Goal: Task Accomplishment & Management: Use online tool/utility

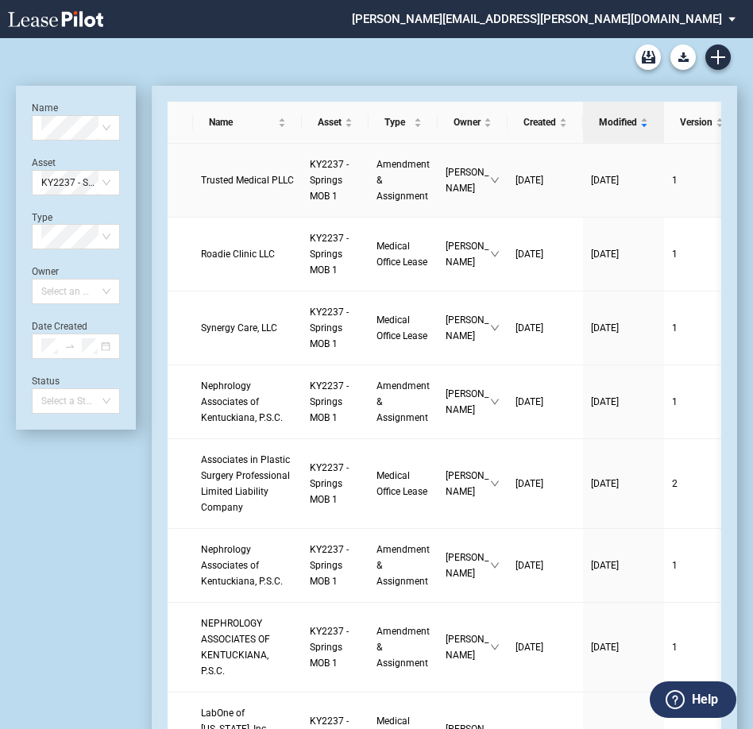
click at [317, 176] on link "KY2237 - Springs MOB 1" at bounding box center [335, 181] width 51 height 48
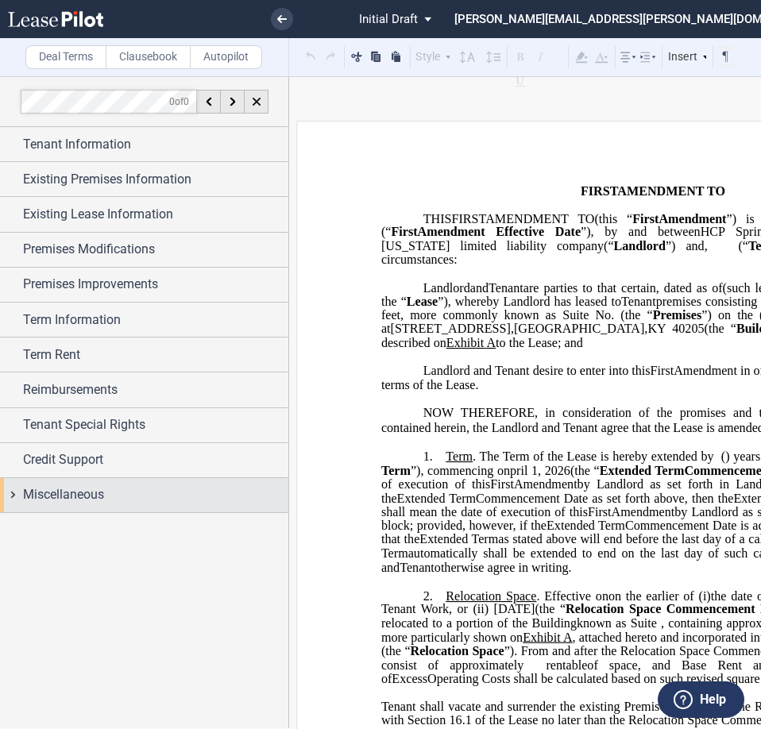
click at [91, 499] on span "Miscellaneous" at bounding box center [63, 494] width 81 height 19
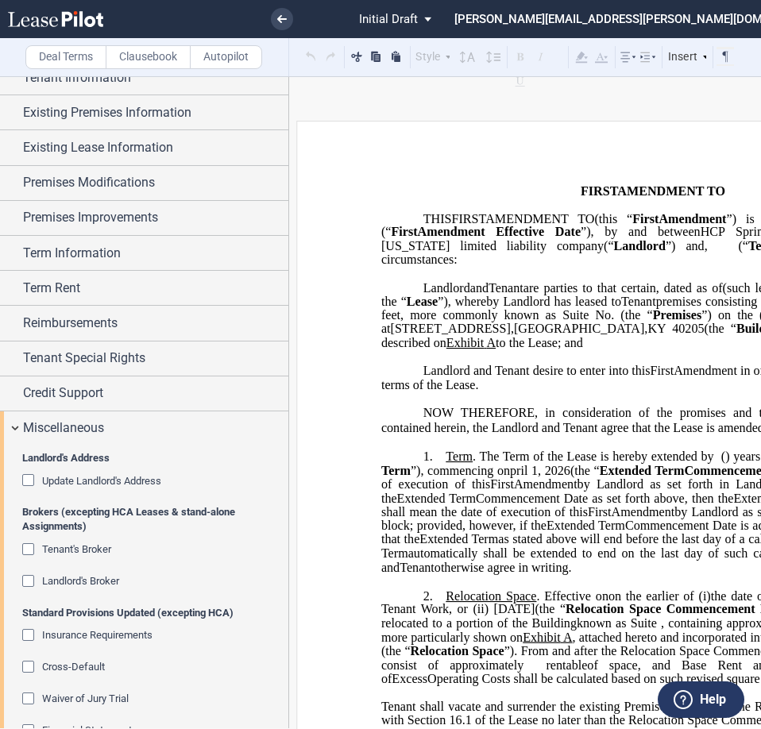
scroll to position [159, 0]
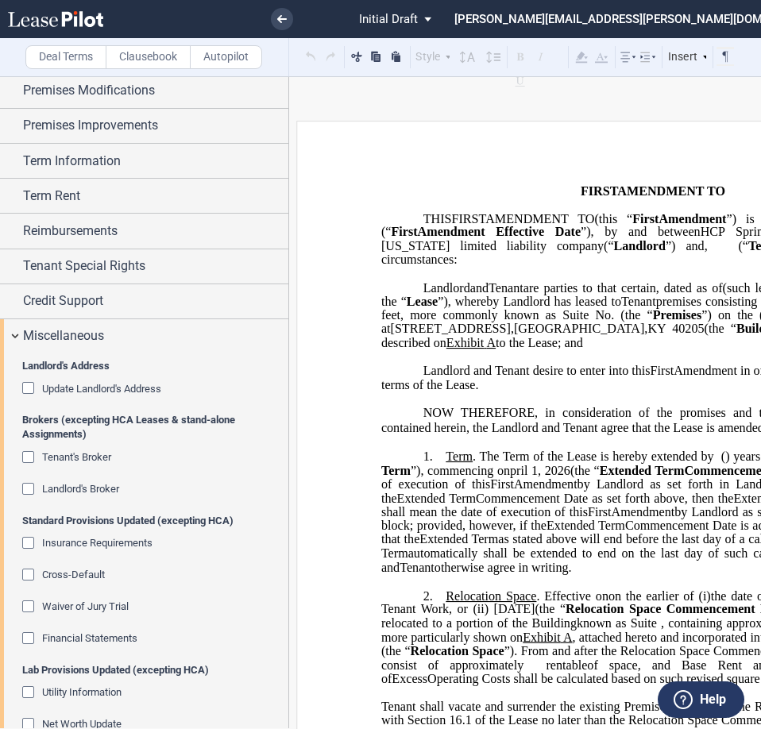
click at [101, 489] on span "Landlord's Broker" at bounding box center [80, 489] width 77 height 12
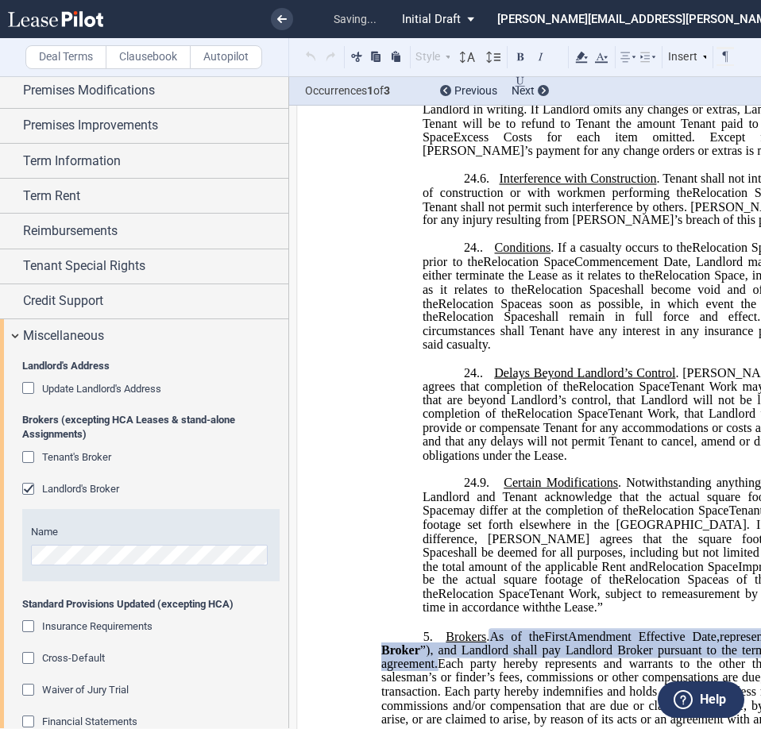
scroll to position [2648, 0]
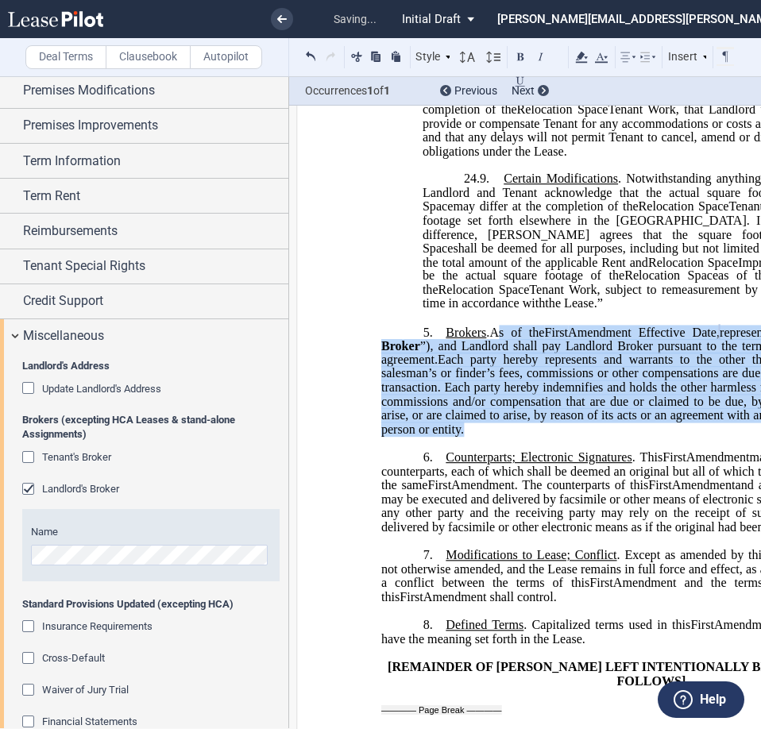
drag, startPoint x: 497, startPoint y: 346, endPoint x: 586, endPoint y: 443, distance: 131.6
click at [586, 437] on p "5. Brokers . As of the ﻿ ﻿ First Amendment Effective Date, ﻿ ﻿ represented Land…" at bounding box center [652, 381] width 543 height 112
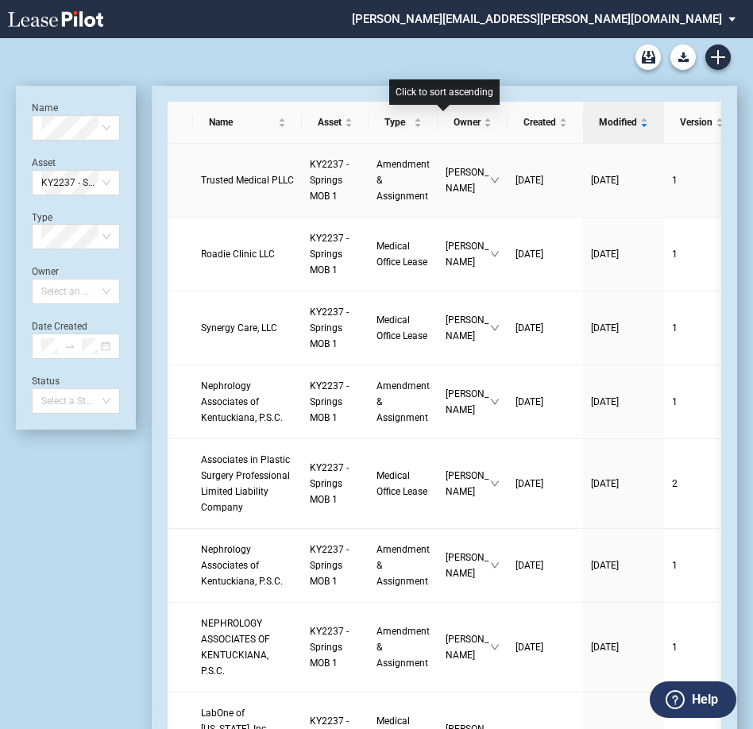
click at [322, 187] on link "KY2237 - Springs MOB 1" at bounding box center [335, 181] width 51 height 48
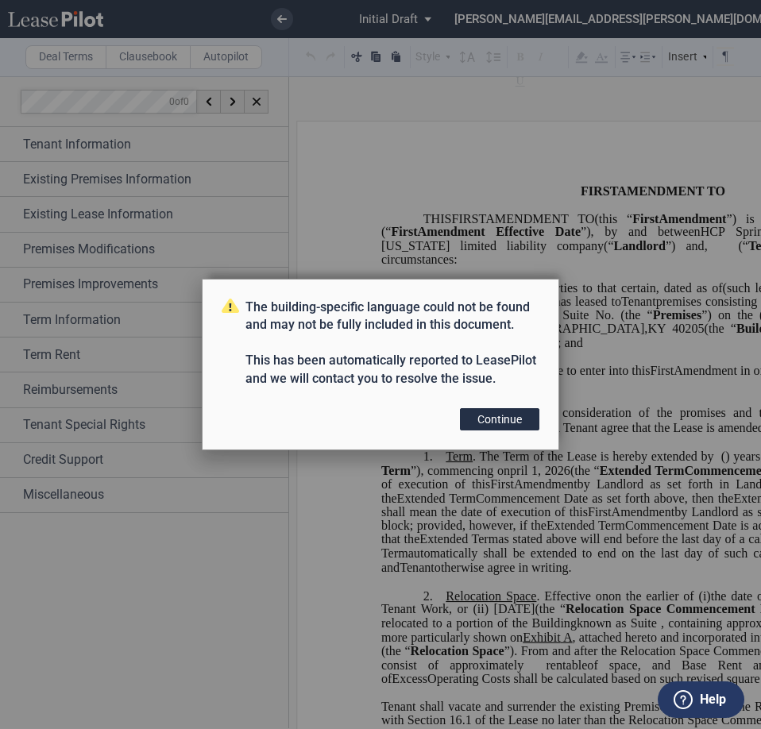
click at [639, 342] on div "The building-specific language could not be found and may not be fully included…" at bounding box center [380, 364] width 761 height 729
click at [528, 418] on button "Continue" at bounding box center [499, 419] width 79 height 22
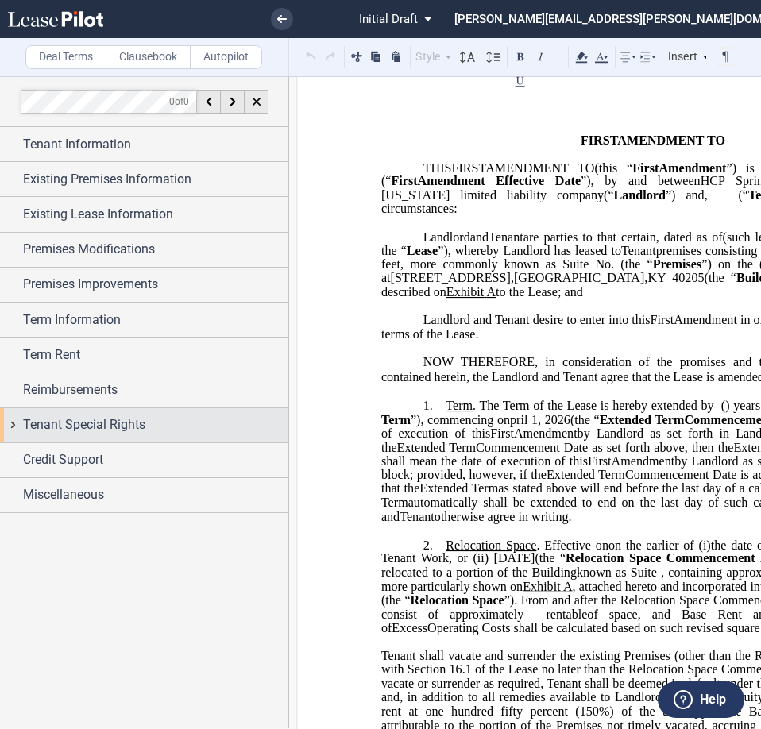
scroll to position [79, 0]
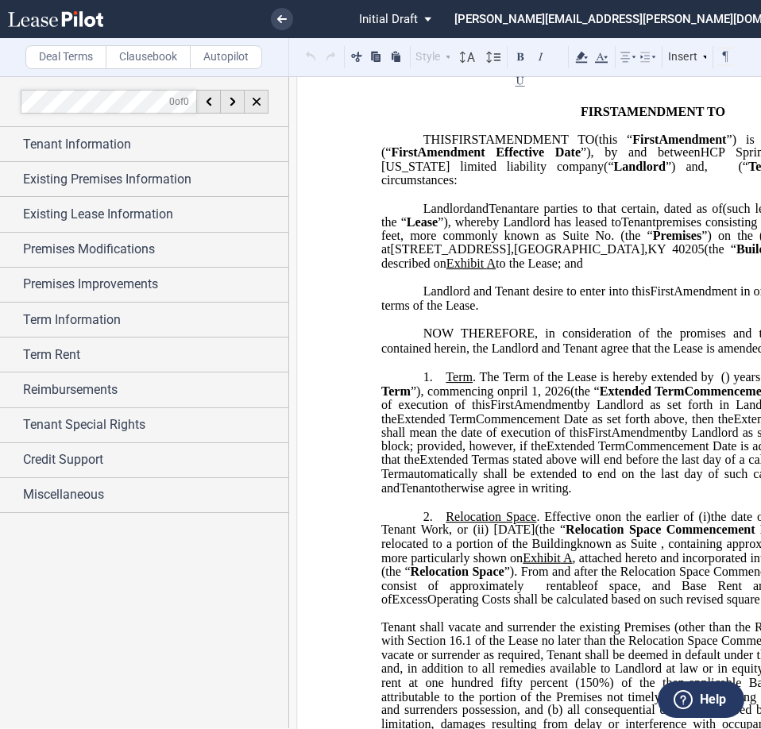
drag, startPoint x: 500, startPoint y: 336, endPoint x: 515, endPoint y: 334, distance: 15.3
click at [500, 327] on p "﻿" at bounding box center [652, 320] width 543 height 14
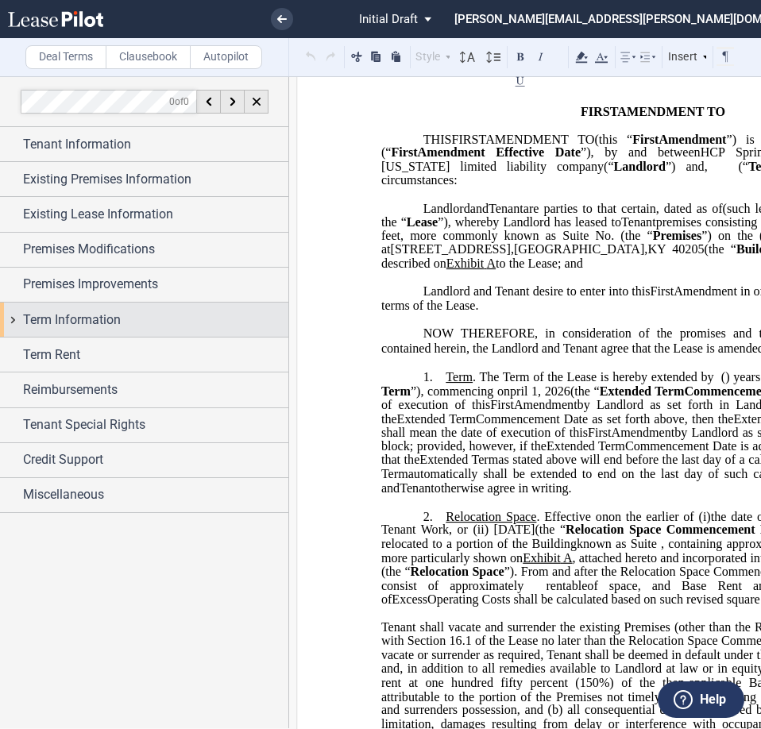
click at [92, 321] on span "Term Information" at bounding box center [72, 320] width 98 height 19
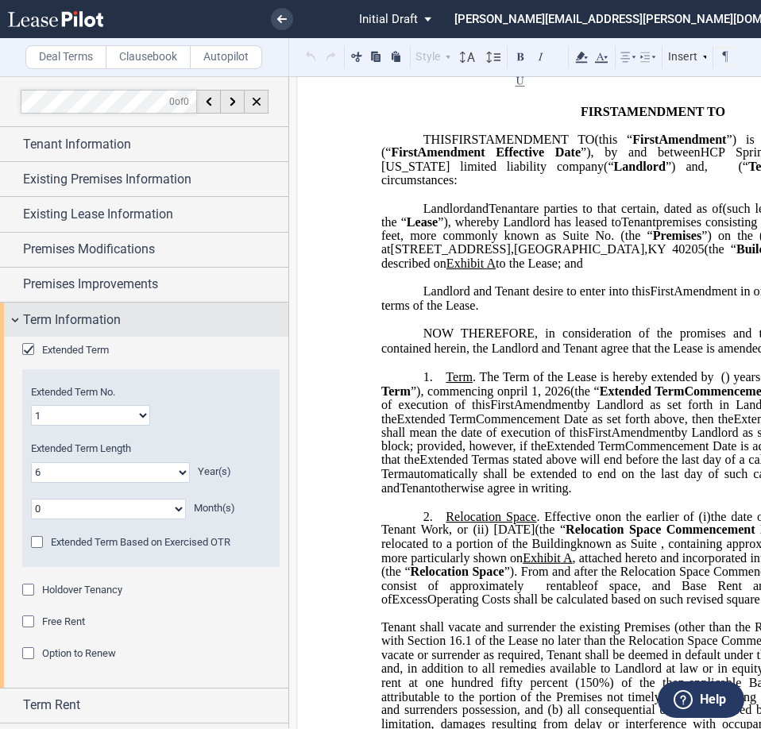
click at [92, 324] on span "Term Information" at bounding box center [72, 320] width 98 height 19
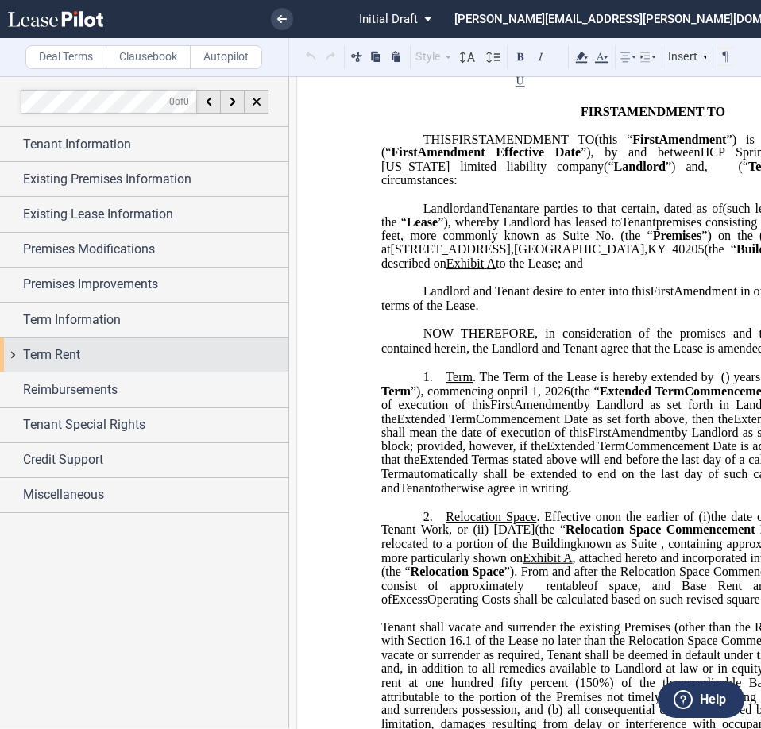
click at [69, 364] on span "Term Rent" at bounding box center [51, 355] width 57 height 19
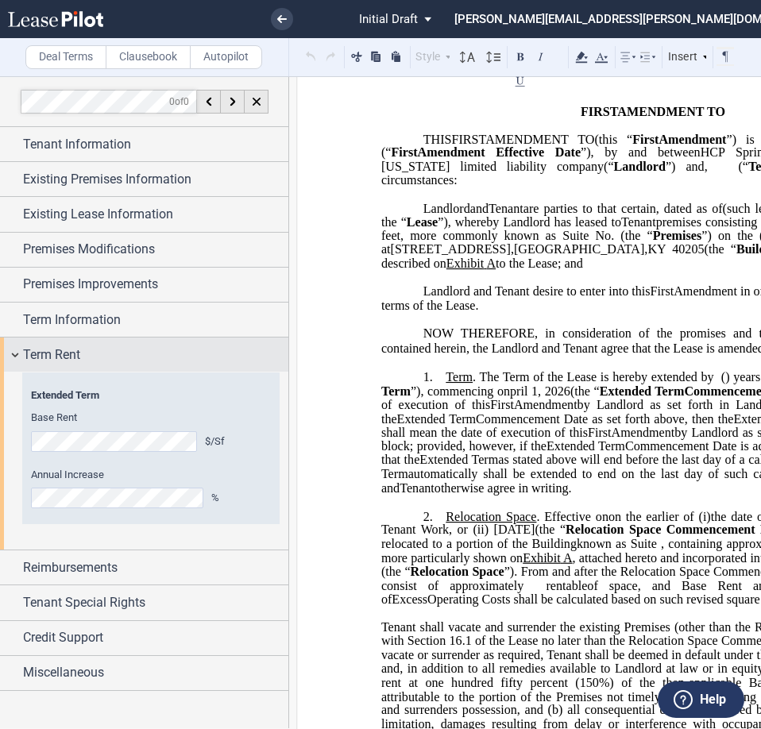
click at [75, 353] on span "Term Rent" at bounding box center [51, 355] width 57 height 19
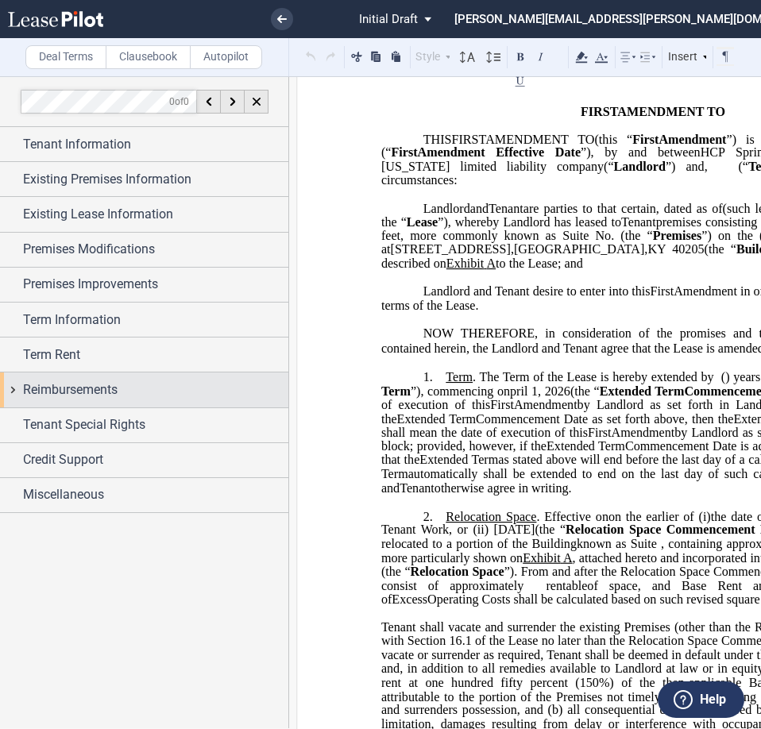
click at [96, 393] on span "Reimbursements" at bounding box center [70, 390] width 95 height 19
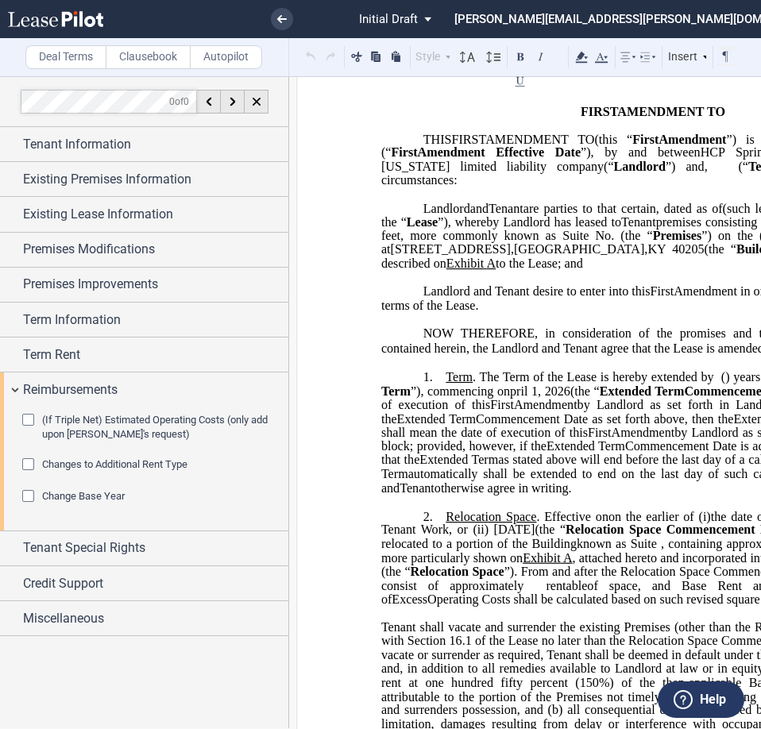
click at [72, 499] on span "Change Base Year" at bounding box center [83, 496] width 83 height 12
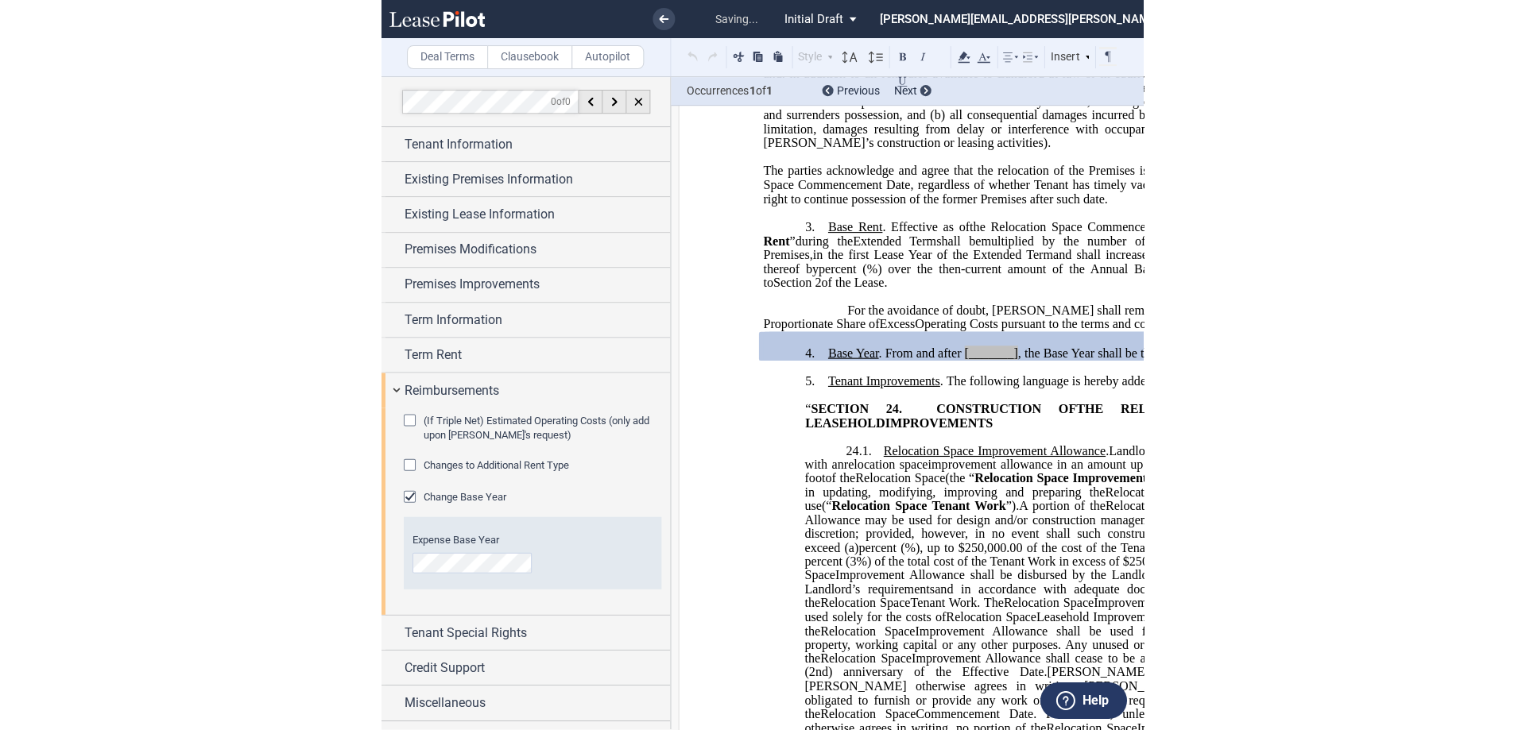
scroll to position [689, 0]
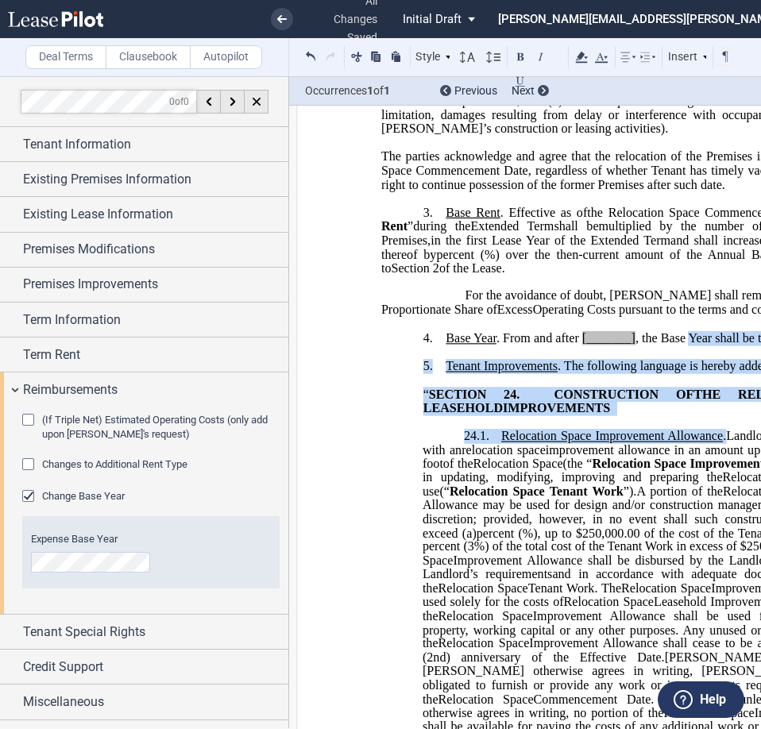
drag, startPoint x: 683, startPoint y: 370, endPoint x: 849, endPoint y: 365, distance: 165.4
click at [760, 365] on html ".bocls-1{fill:#26354a;fill-rule:evenodd} Loading... × all changes saved Pending…" at bounding box center [380, 364] width 761 height 729
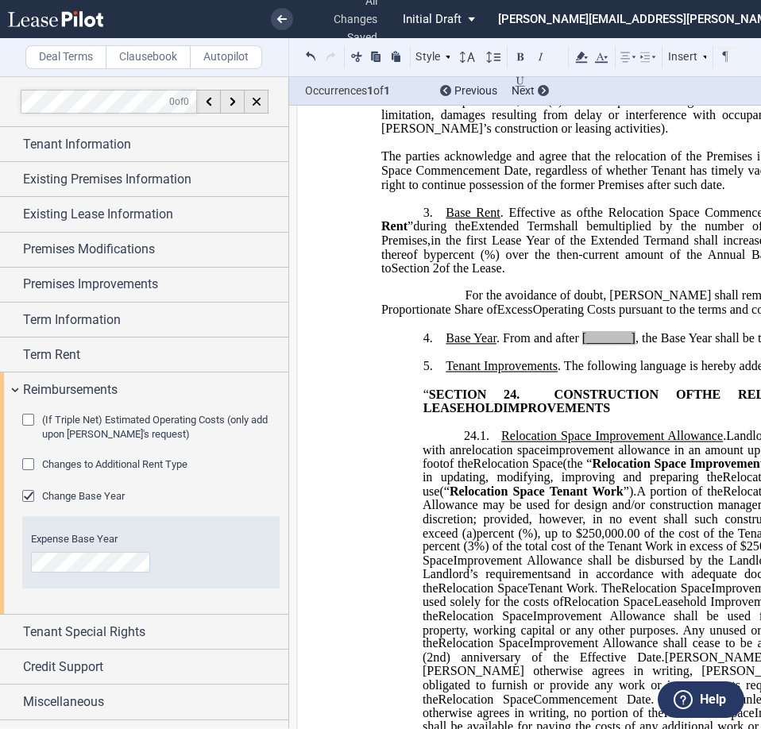
click at [668, 346] on div "!!SET_LEVEL_0!! !!LEASE_LEVEL_1!! 4. Base Year . From and after [_______] , the…" at bounding box center [652, 331] width 543 height 29
